Goal: Use online tool/utility: Utilize a website feature to perform a specific function

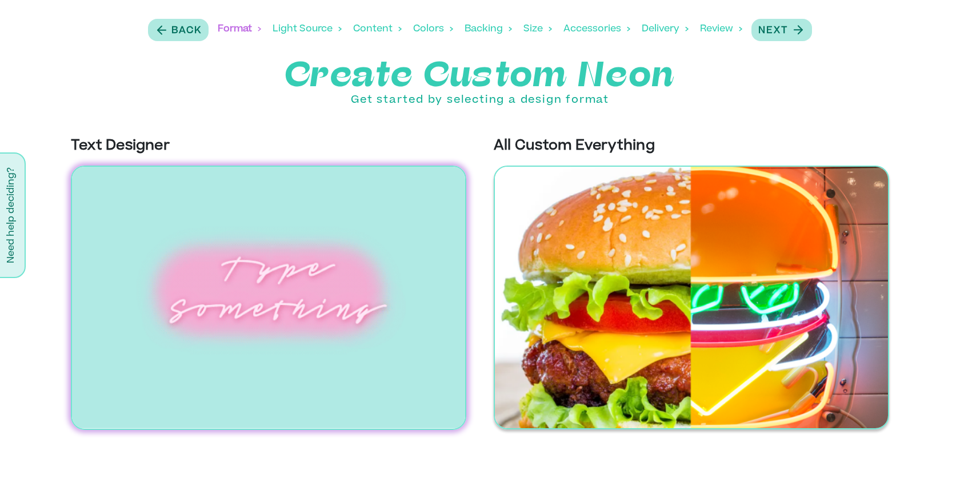
click at [577, 239] on img at bounding box center [691, 298] width 395 height 264
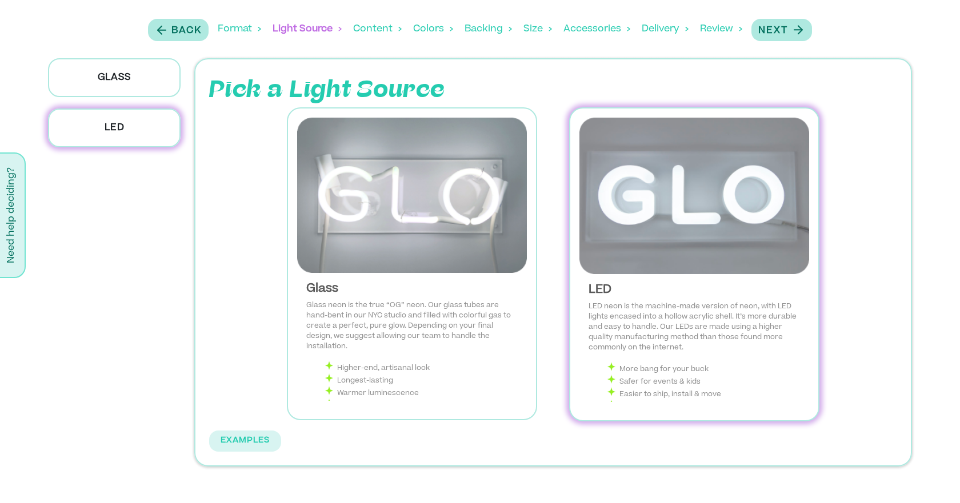
click at [643, 206] on img at bounding box center [694, 196] width 230 height 157
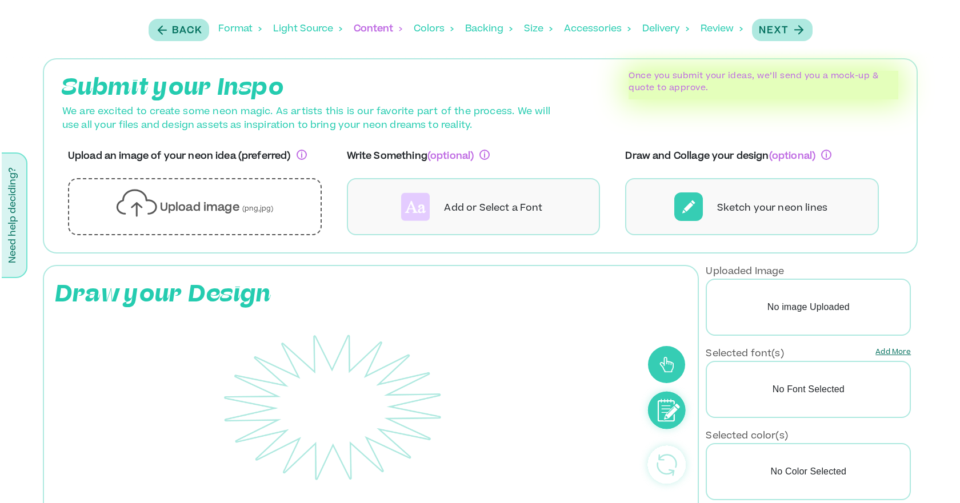
scroll to position [71, 0]
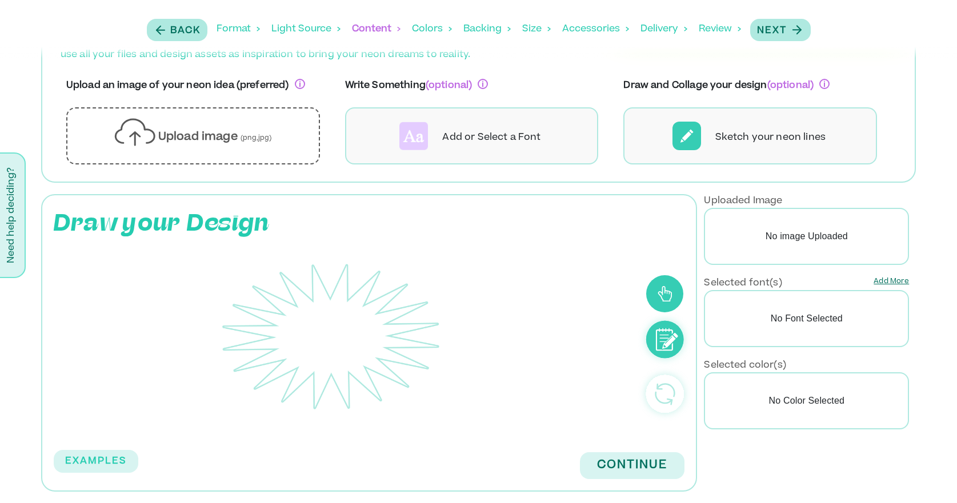
click at [884, 281] on p "Add More" at bounding box center [891, 284] width 35 height 14
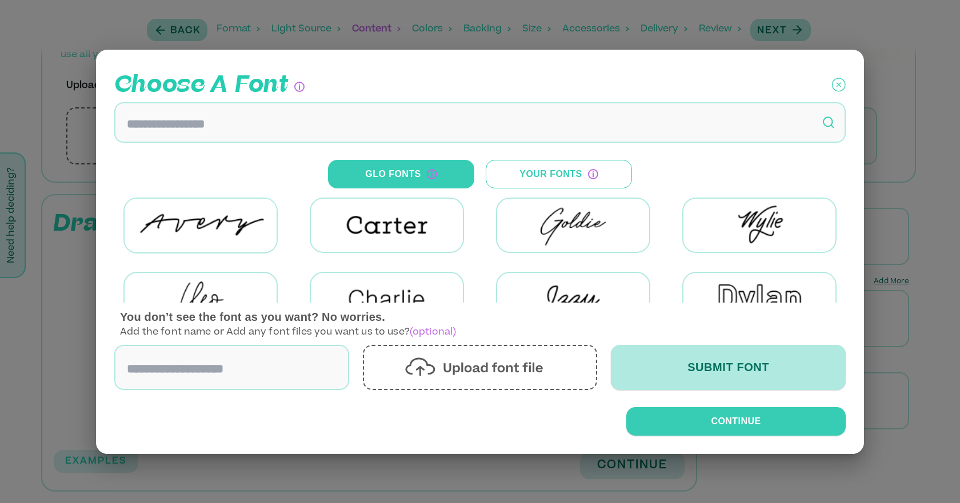
click at [398, 363] on label at bounding box center [480, 367] width 235 height 45
click at [0, 0] on input "file" at bounding box center [0, 0] width 0 height 0
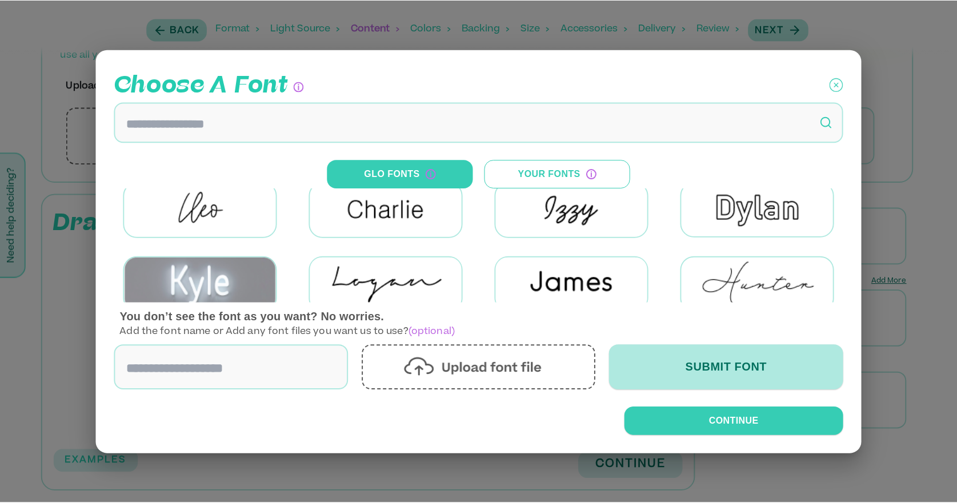
scroll to position [0, 0]
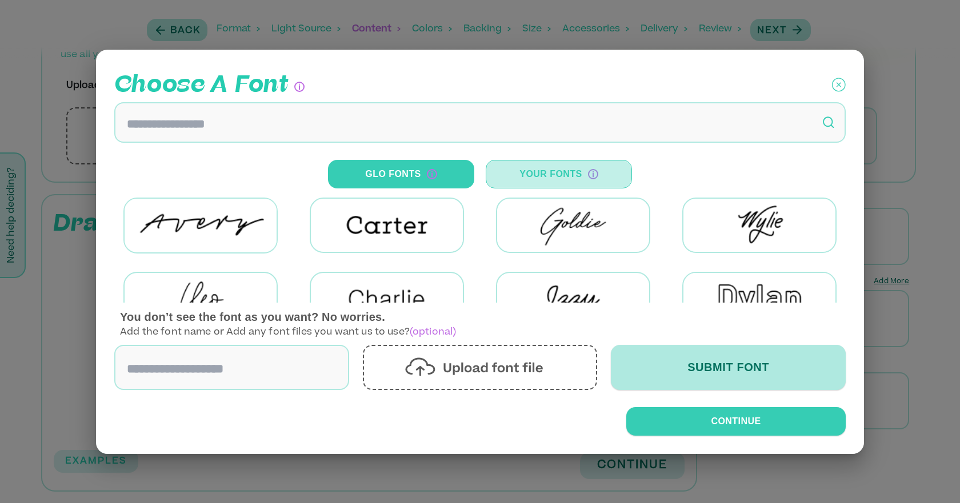
click at [527, 172] on button "Your Fonts" at bounding box center [559, 174] width 146 height 29
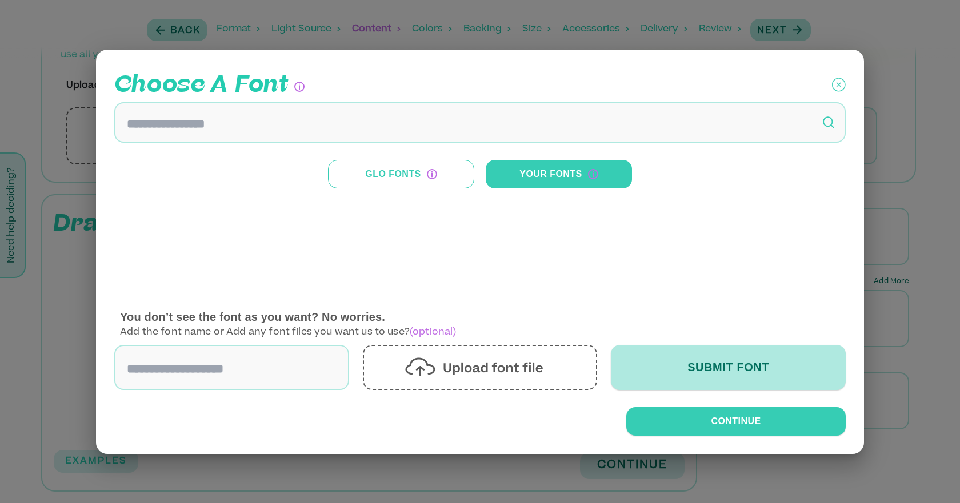
click at [832, 83] on icon at bounding box center [839, 85] width 14 height 14
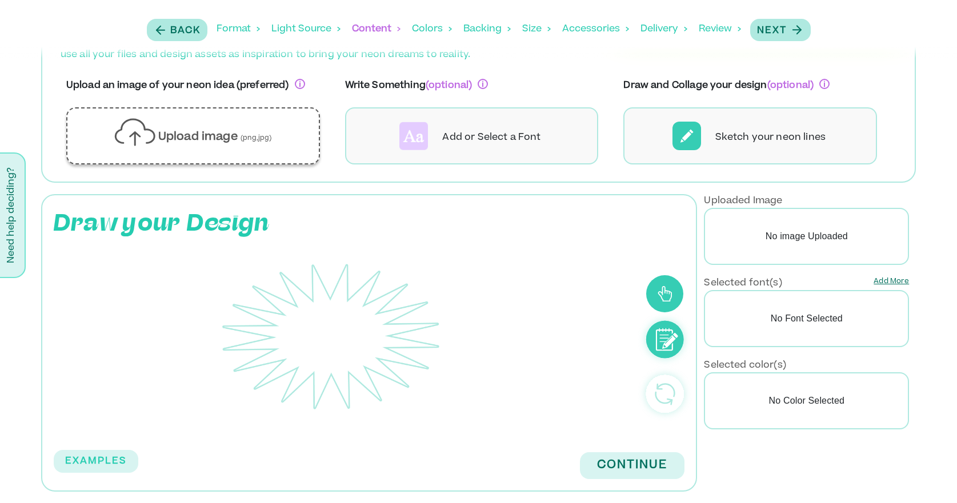
click at [218, 135] on p "Upload image (png,jpg)" at bounding box center [215, 138] width 114 height 17
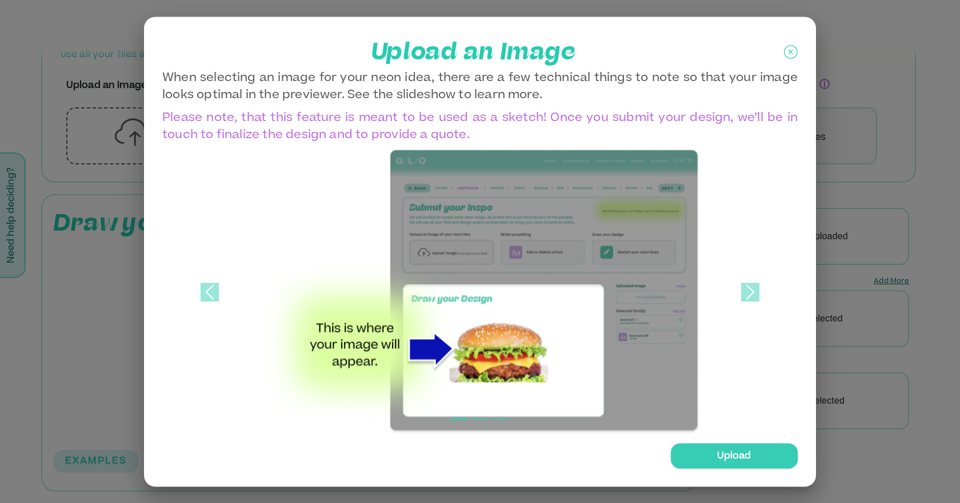
click at [712, 455] on div "Upload" at bounding box center [734, 455] width 127 height 25
click at [0, 0] on input "Upload" at bounding box center [0, 0] width 0 height 0
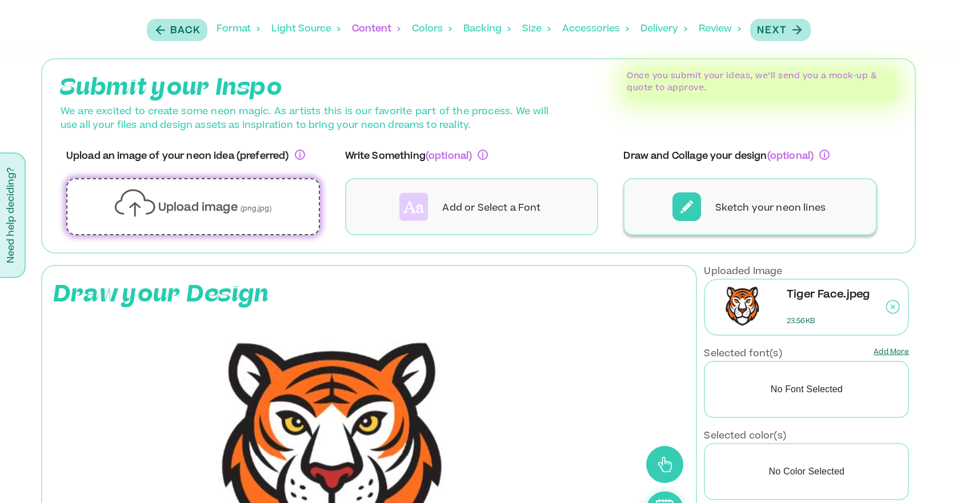
click at [722, 211] on p "Sketch your neon lines" at bounding box center [770, 209] width 110 height 14
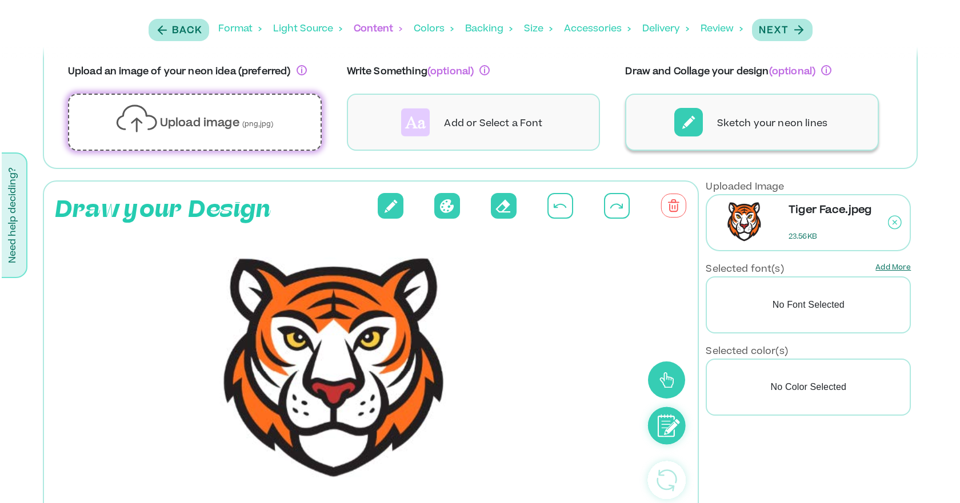
scroll to position [85, 0]
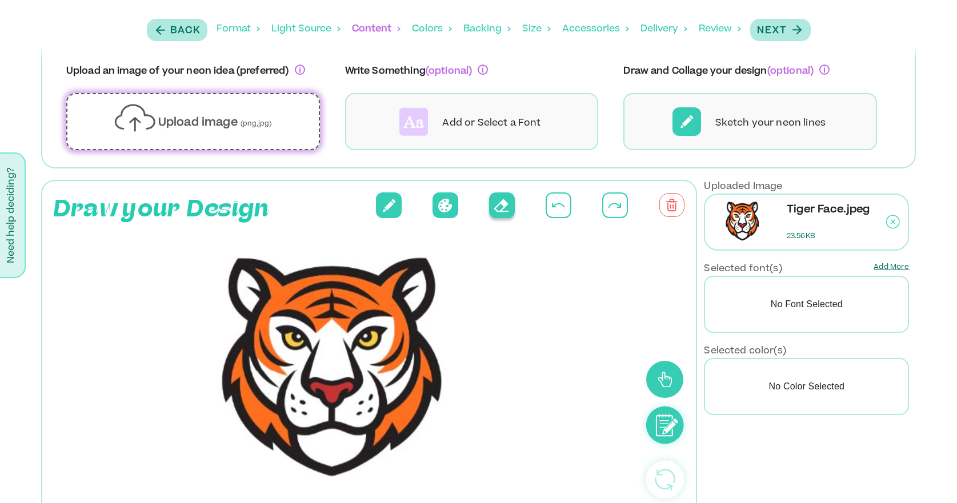
click at [498, 203] on icon at bounding box center [501, 206] width 15 height 14
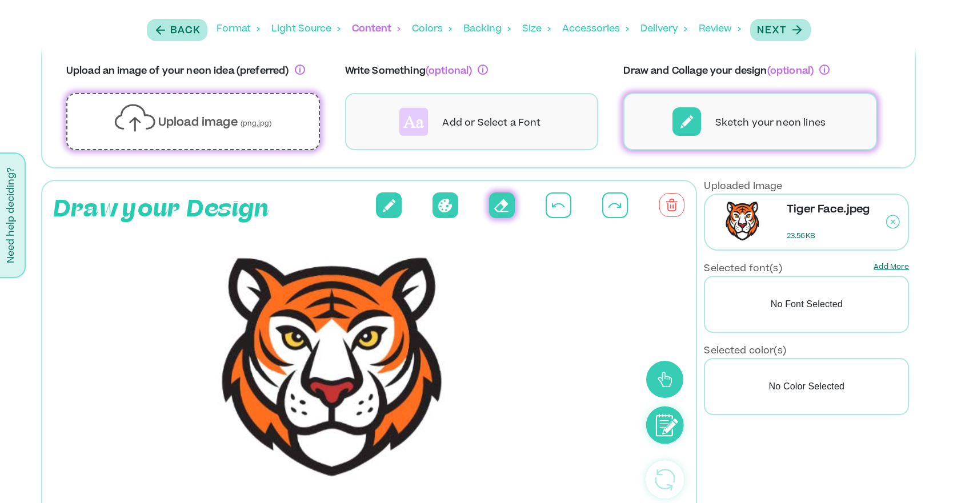
drag, startPoint x: 384, startPoint y: 274, endPoint x: 427, endPoint y: 271, distance: 43.6
click at [427, 271] on rect at bounding box center [331, 372] width 520 height 257
click at [438, 205] on button at bounding box center [446, 206] width 26 height 26
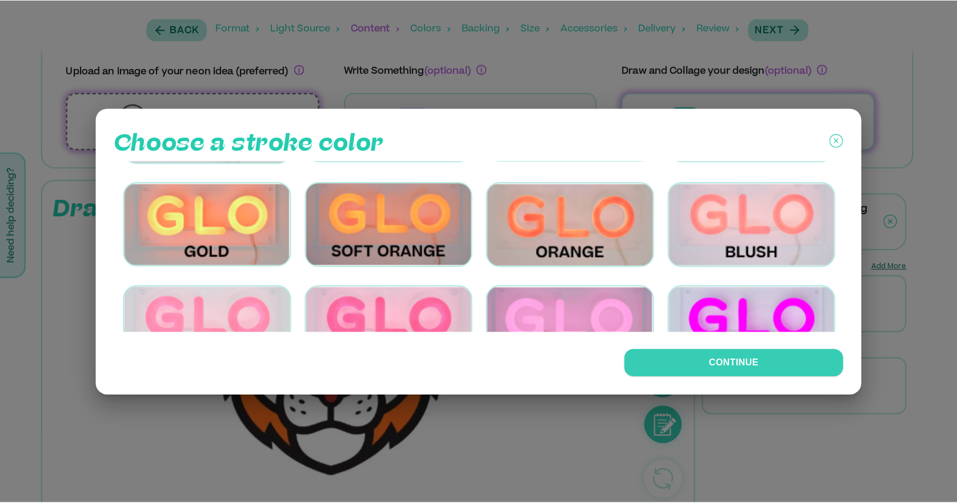
scroll to position [94, 0]
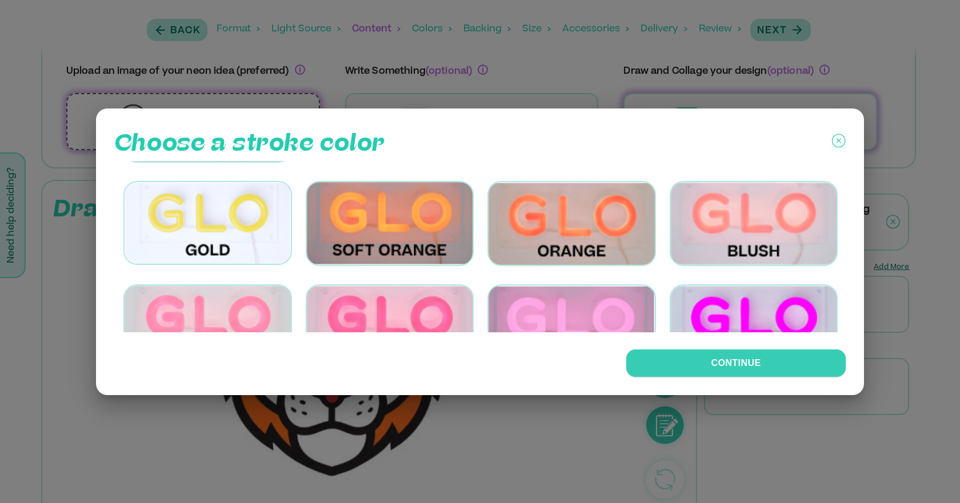
click at [239, 230] on img at bounding box center [207, 223] width 169 height 84
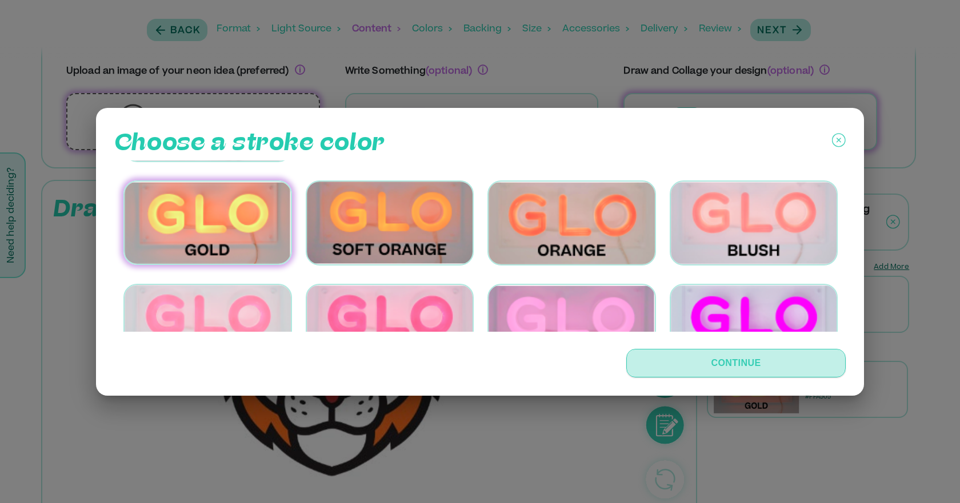
click at [698, 375] on button "Continue" at bounding box center [735, 363] width 219 height 29
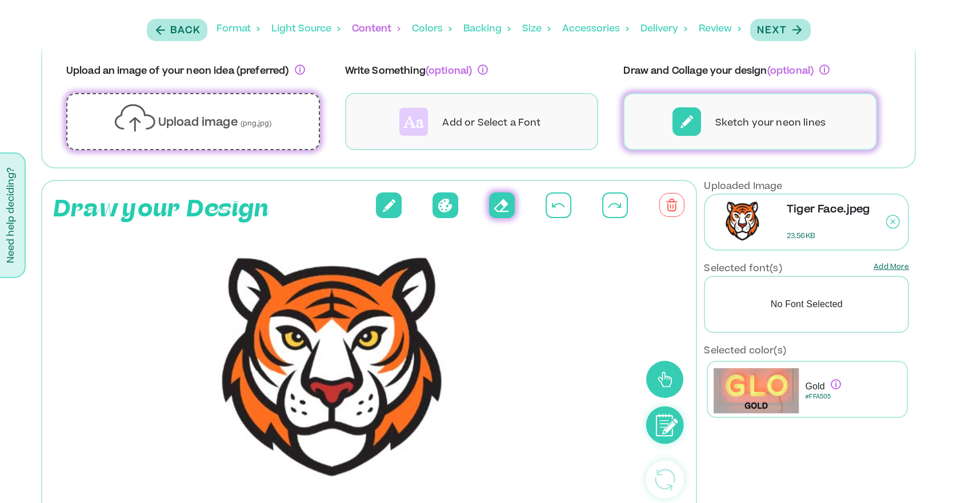
drag, startPoint x: 381, startPoint y: 275, endPoint x: 426, endPoint y: 255, distance: 49.4
click at [426, 255] on rect at bounding box center [331, 372] width 520 height 257
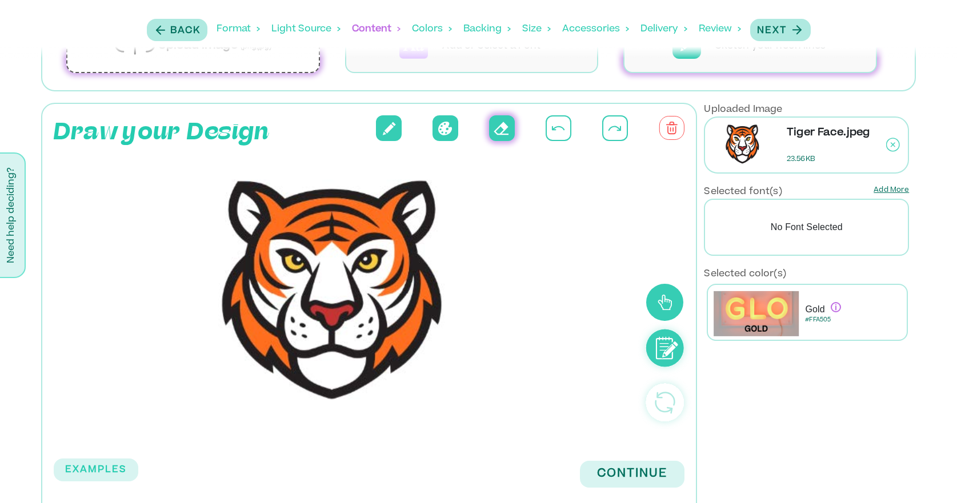
scroll to position [163, 0]
click at [661, 343] on icon at bounding box center [663, 343] width 9 height 1
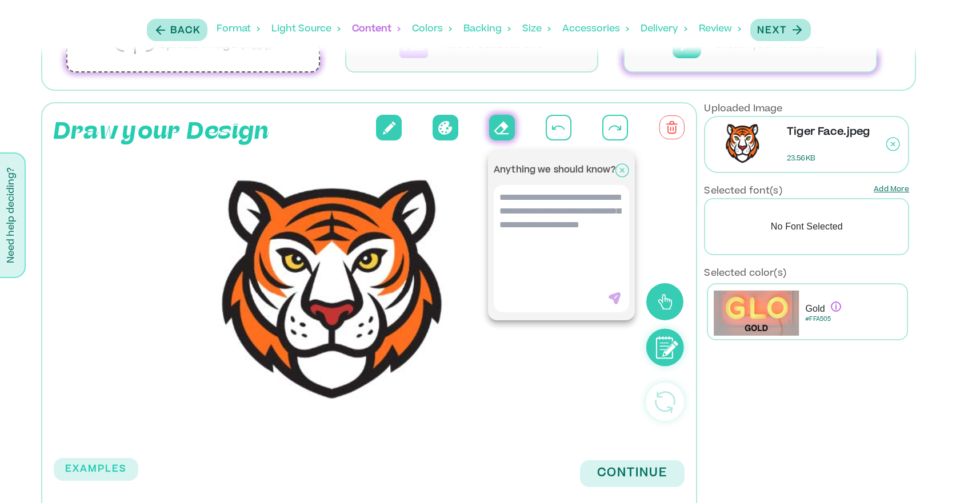
click at [626, 171] on icon at bounding box center [622, 171] width 14 height 29
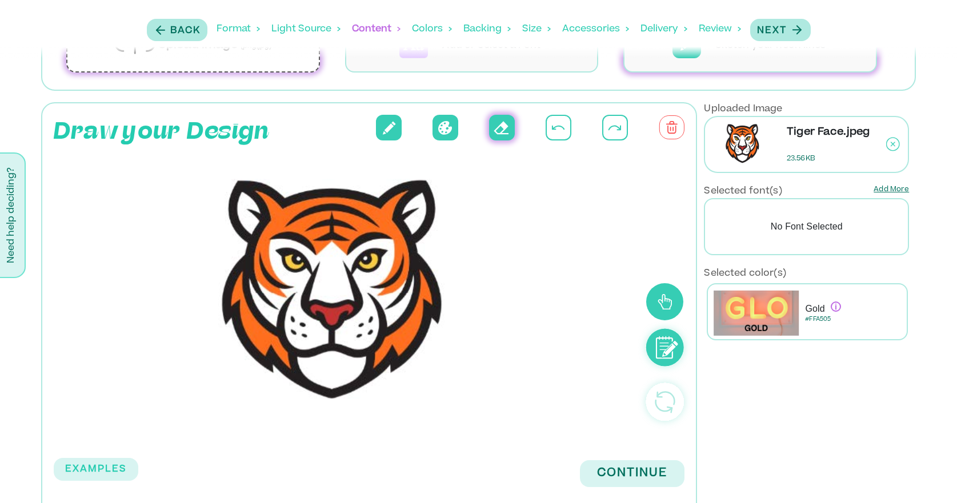
scroll to position [0, 0]
